Goal: Task Accomplishment & Management: Use online tool/utility

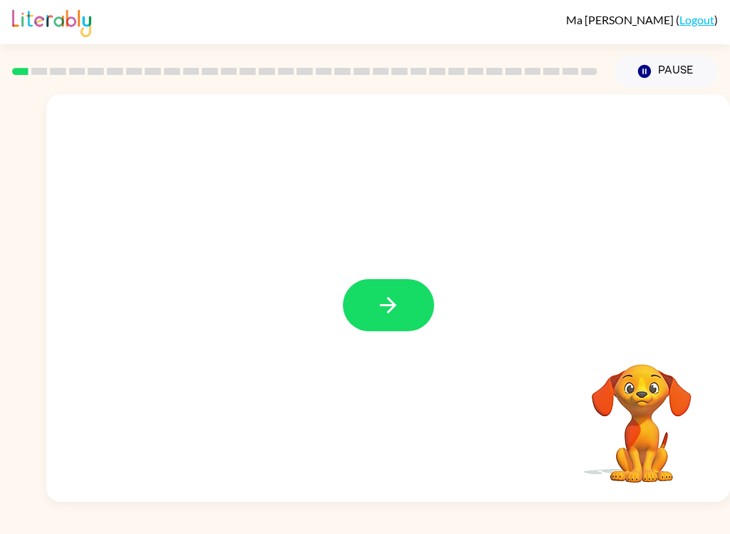
click at [399, 308] on icon "button" at bounding box center [388, 304] width 25 height 25
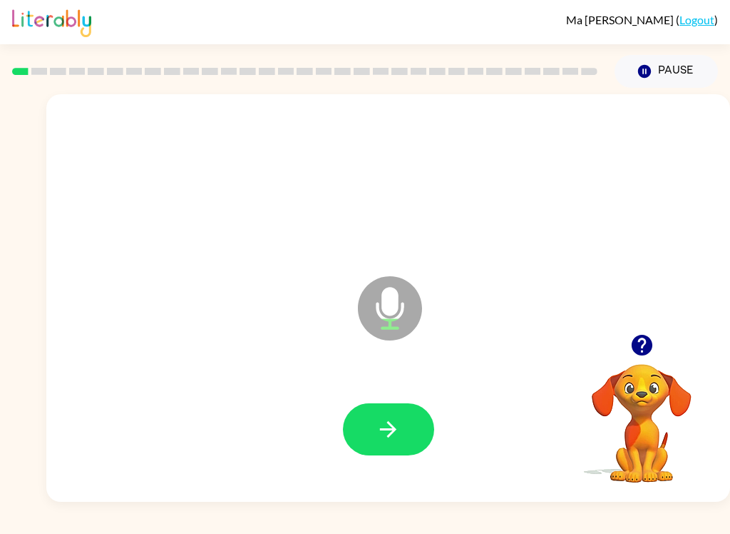
click at [388, 419] on icon "button" at bounding box center [388, 429] width 25 height 25
click at [394, 431] on icon "button" at bounding box center [388, 429] width 16 height 16
click at [394, 419] on icon "button" at bounding box center [388, 429] width 25 height 25
click at [424, 410] on button "button" at bounding box center [388, 429] width 91 height 52
click at [406, 422] on button "button" at bounding box center [388, 429] width 91 height 52
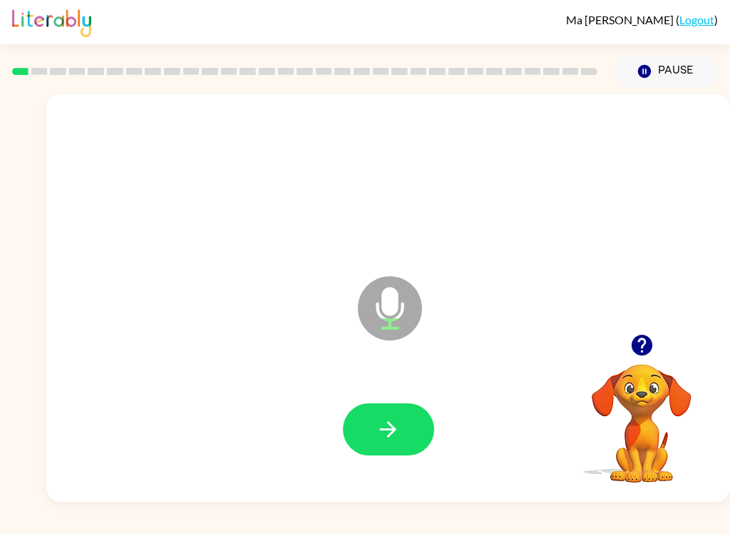
click at [390, 432] on icon "button" at bounding box center [388, 429] width 25 height 25
click at [364, 414] on button "button" at bounding box center [388, 429] width 91 height 52
click at [417, 414] on button "button" at bounding box center [388, 429] width 91 height 52
click at [412, 337] on icon "Microphone The Microphone is here when it is your turn to talk" at bounding box center [461, 325] width 214 height 107
click at [384, 424] on icon "button" at bounding box center [388, 429] width 25 height 25
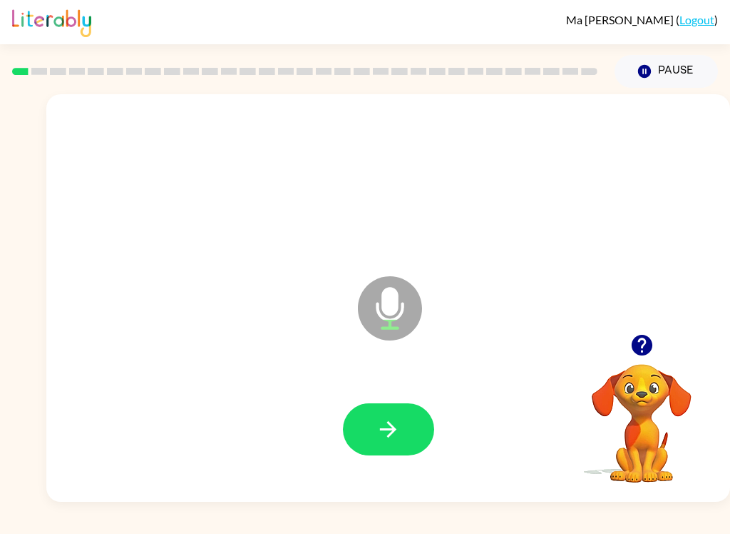
click at [389, 417] on icon "button" at bounding box center [388, 429] width 25 height 25
click at [392, 423] on icon "button" at bounding box center [388, 429] width 25 height 25
click at [373, 452] on button "button" at bounding box center [388, 429] width 91 height 52
click at [392, 426] on icon "button" at bounding box center [388, 429] width 16 height 16
click at [415, 435] on button "button" at bounding box center [388, 429] width 91 height 52
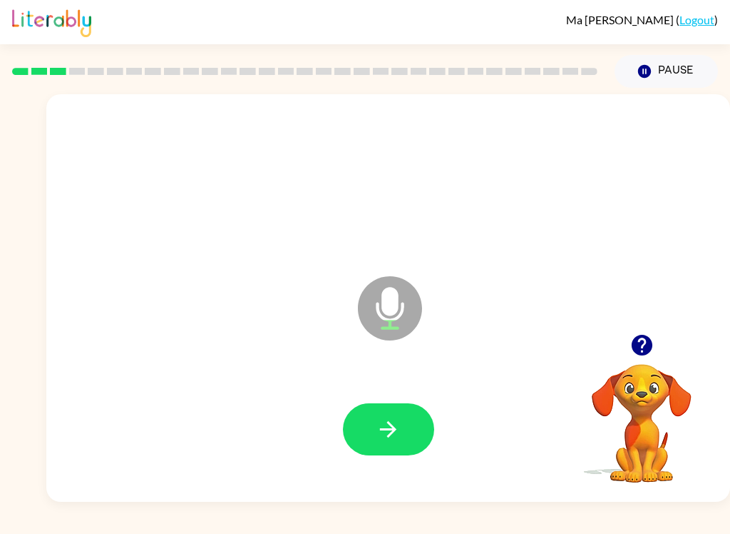
click at [380, 454] on button "button" at bounding box center [388, 429] width 91 height 52
click at [399, 424] on icon "button" at bounding box center [388, 429] width 25 height 25
click at [377, 415] on button "button" at bounding box center [388, 429] width 91 height 52
click at [387, 449] on button "button" at bounding box center [388, 429] width 91 height 52
click at [380, 427] on icon "button" at bounding box center [388, 429] width 25 height 25
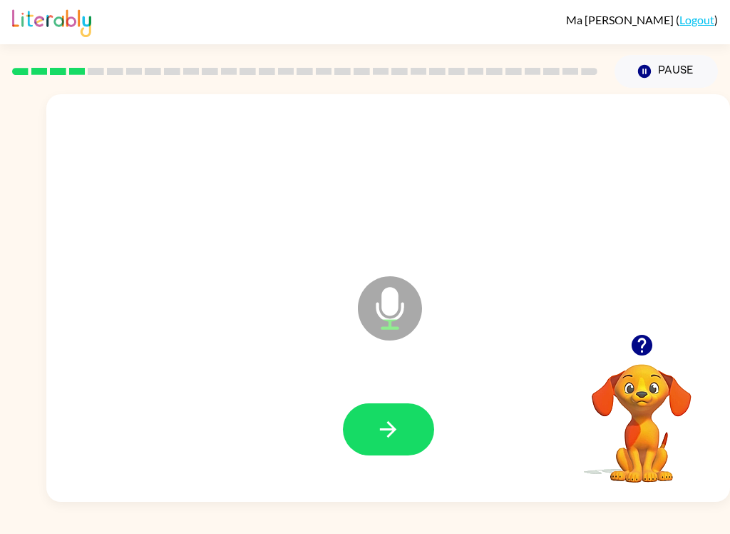
click at [390, 421] on icon "button" at bounding box center [388, 429] width 25 height 25
click at [377, 410] on button "button" at bounding box center [388, 429] width 91 height 52
click at [396, 429] on icon "button" at bounding box center [388, 429] width 16 height 16
click at [417, 429] on button "button" at bounding box center [388, 429] width 91 height 52
click at [399, 427] on icon "button" at bounding box center [388, 429] width 25 height 25
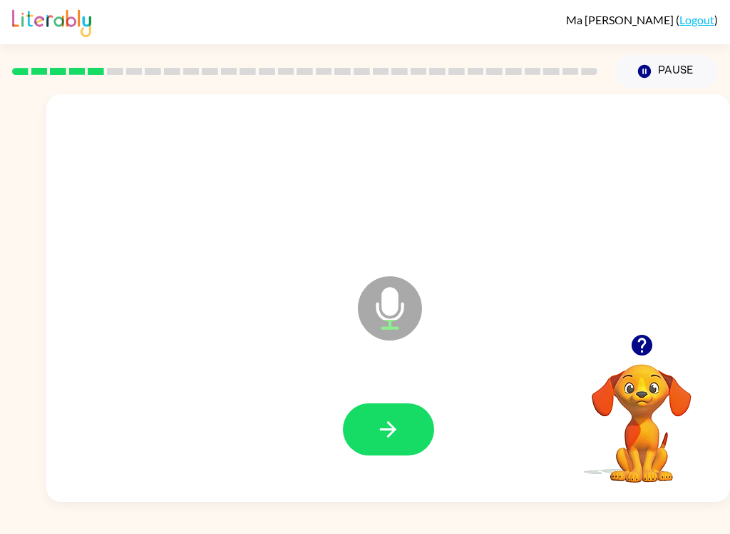
click at [372, 440] on button "button" at bounding box center [388, 429] width 91 height 52
click at [401, 298] on icon at bounding box center [390, 308] width 64 height 64
click at [375, 385] on div at bounding box center [388, 429] width 655 height 117
click at [377, 408] on button "button" at bounding box center [388, 429] width 91 height 52
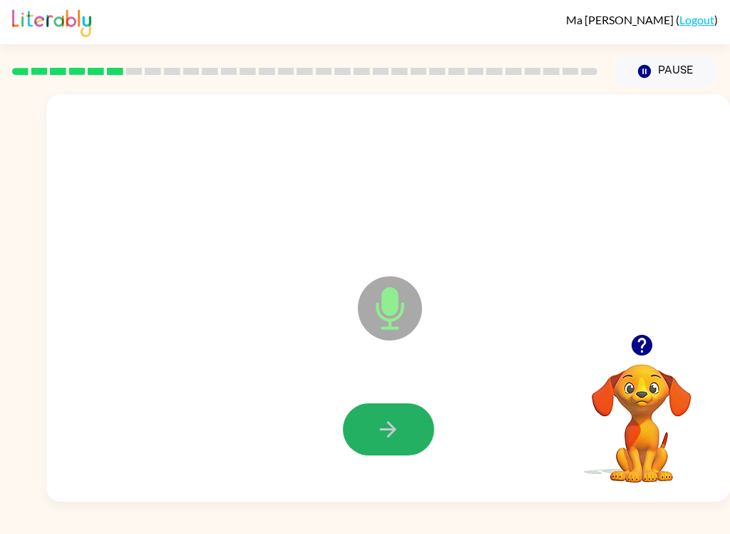
click at [407, 438] on button "button" at bounding box center [388, 429] width 91 height 52
click at [373, 414] on button "button" at bounding box center [388, 429] width 91 height 52
click at [396, 437] on icon "button" at bounding box center [388, 429] width 25 height 25
click at [391, 422] on icon "button" at bounding box center [388, 429] width 25 height 25
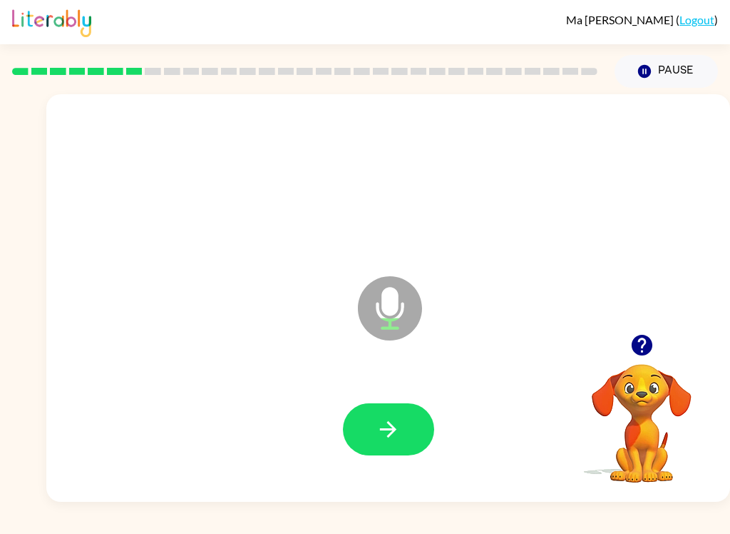
click at [405, 433] on button "button" at bounding box center [388, 429] width 91 height 52
click at [414, 429] on button "button" at bounding box center [388, 429] width 91 height 52
click at [393, 414] on button "button" at bounding box center [388, 429] width 91 height 52
click at [409, 454] on button "button" at bounding box center [388, 429] width 91 height 52
click at [419, 422] on button "button" at bounding box center [388, 429] width 91 height 52
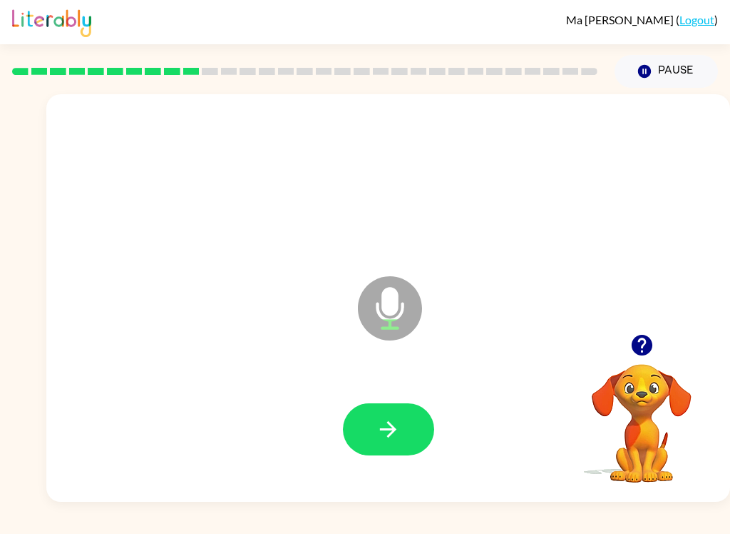
click at [389, 432] on icon "button" at bounding box center [388, 429] width 25 height 25
click at [386, 408] on button "button" at bounding box center [388, 429] width 91 height 52
click at [403, 431] on button "button" at bounding box center [388, 429] width 91 height 52
click at [399, 432] on icon "button" at bounding box center [388, 429] width 25 height 25
click at [413, 426] on button "button" at bounding box center [388, 429] width 91 height 52
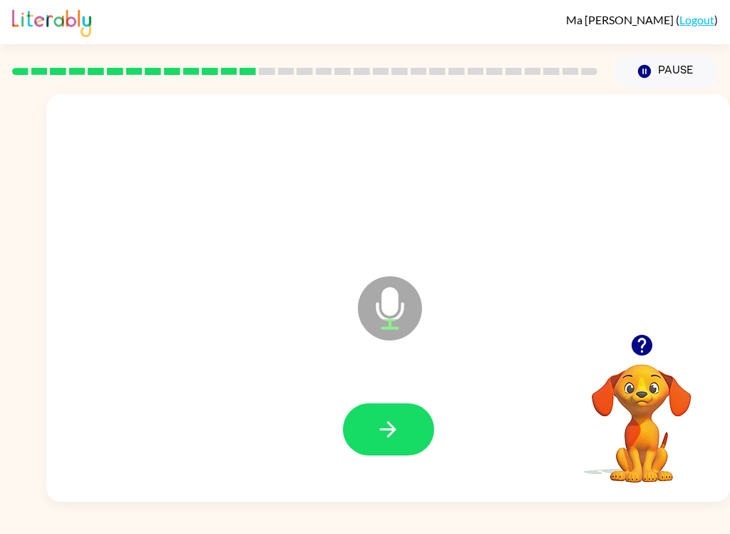
click at [395, 449] on button "button" at bounding box center [388, 429] width 91 height 52
click at [395, 408] on button "button" at bounding box center [388, 429] width 91 height 52
click at [409, 424] on button "button" at bounding box center [388, 429] width 91 height 52
click at [374, 417] on button "button" at bounding box center [388, 429] width 91 height 52
click at [403, 421] on button "button" at bounding box center [388, 429] width 91 height 52
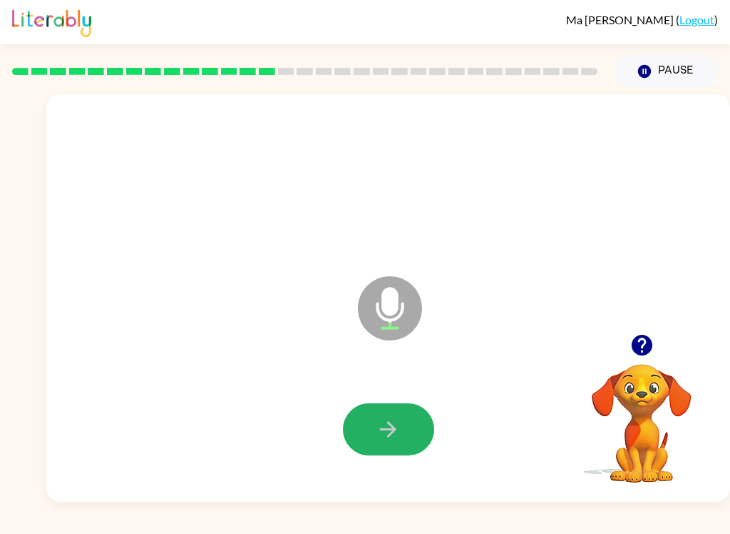
click at [386, 407] on button "button" at bounding box center [388, 429] width 91 height 52
click at [387, 414] on button "button" at bounding box center [388, 429] width 91 height 52
click at [384, 396] on div at bounding box center [388, 429] width 655 height 117
click at [396, 407] on button "button" at bounding box center [388, 429] width 91 height 52
click at [50, 417] on div "Microphone The Microphone is here when it is your turn to talk" at bounding box center [388, 297] width 684 height 407
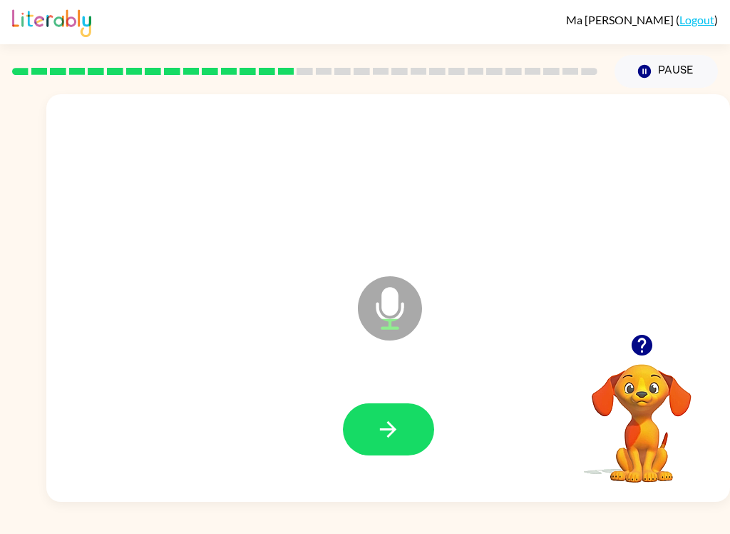
click at [8, 391] on div "Microphone The Microphone is here when it is your turn to talk Your browser mus…" at bounding box center [365, 295] width 730 height 414
click at [381, 431] on icon "button" at bounding box center [388, 429] width 25 height 25
click at [382, 412] on button "button" at bounding box center [388, 429] width 91 height 52
click at [404, 417] on button "button" at bounding box center [388, 429] width 91 height 52
click at [396, 417] on icon "button" at bounding box center [388, 429] width 25 height 25
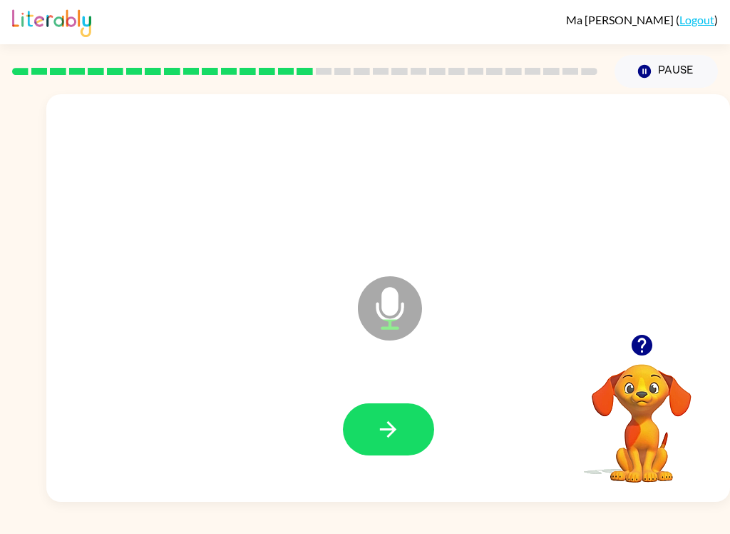
click at [424, 434] on button "button" at bounding box center [388, 429] width 91 height 52
click at [427, 419] on button "button" at bounding box center [388, 429] width 91 height 52
click at [369, 454] on button "button" at bounding box center [388, 429] width 91 height 52
click at [384, 431] on icon "button" at bounding box center [388, 429] width 25 height 25
click at [425, 387] on div at bounding box center [388, 429] width 655 height 117
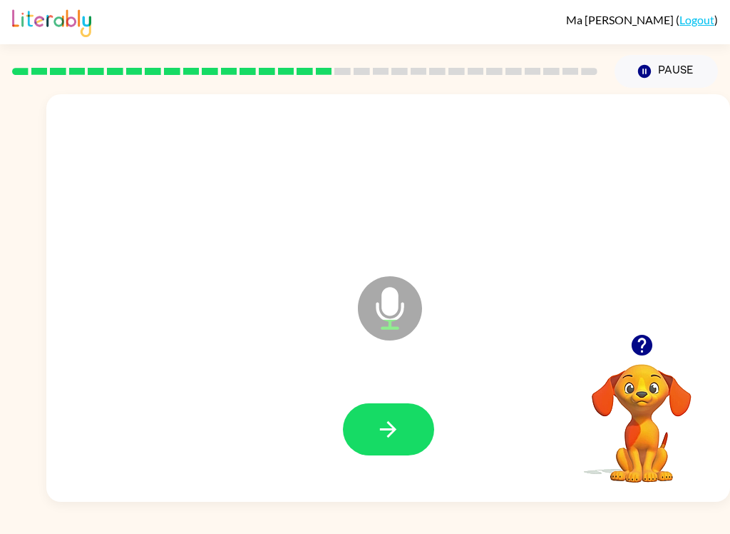
click at [399, 410] on button "button" at bounding box center [388, 429] width 91 height 52
click at [401, 412] on button "button" at bounding box center [388, 429] width 91 height 52
click at [367, 416] on button "button" at bounding box center [388, 429] width 91 height 52
click at [393, 418] on icon "button" at bounding box center [388, 429] width 25 height 25
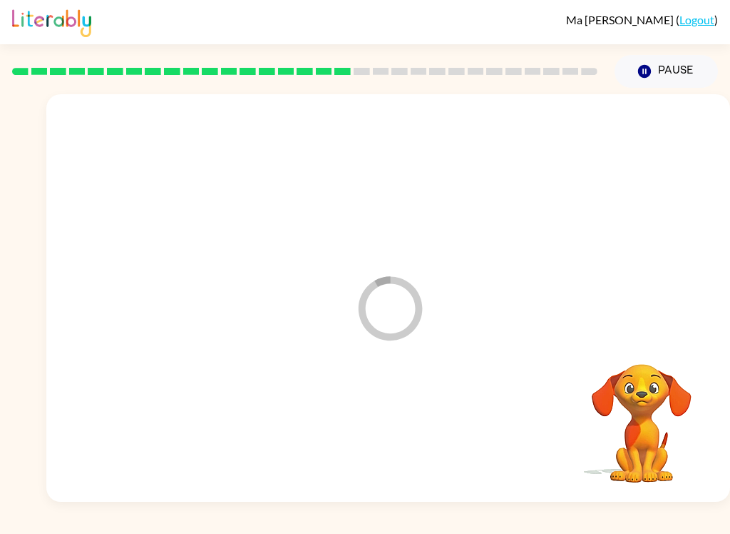
click at [444, 310] on div "Loader Your response is being sent to our graders" at bounding box center [388, 297] width 684 height 407
click at [723, 505] on div "[PERSON_NAME] ( Logout ) Pause Pause Loader Your response is being sent to our …" at bounding box center [365, 267] width 730 height 534
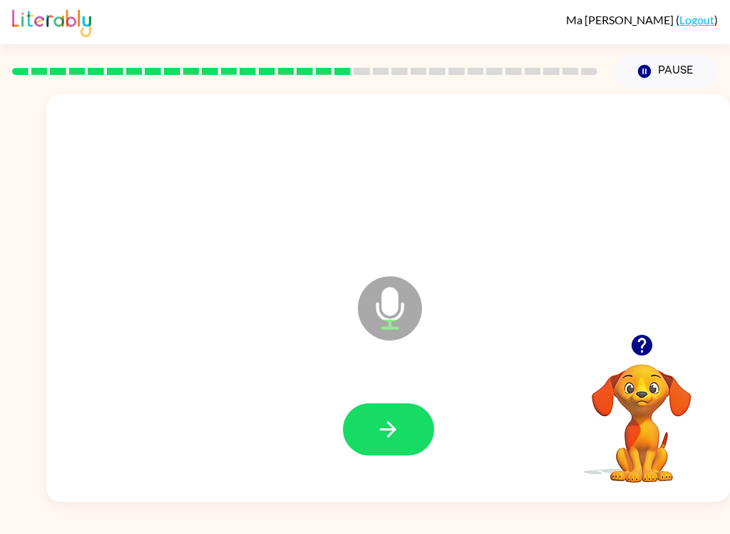
click at [372, 424] on button "button" at bounding box center [388, 429] width 91 height 52
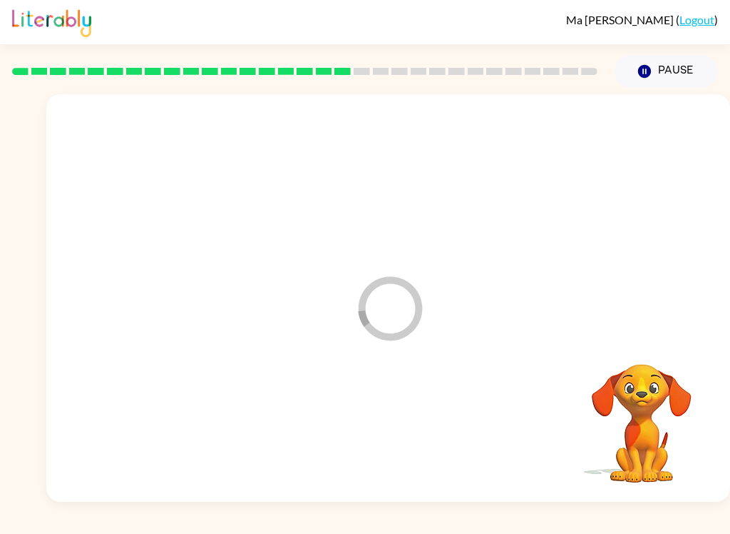
click at [667, 319] on div "Loader Your response is being sent to our graders" at bounding box center [388, 297] width 684 height 407
